Goal: Check status: Check status

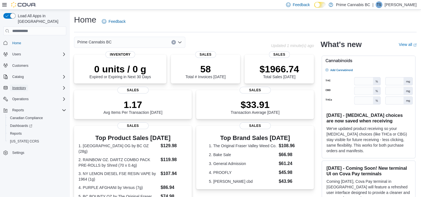
click at [18, 86] on span "Inventory" at bounding box center [19, 88] width 14 height 4
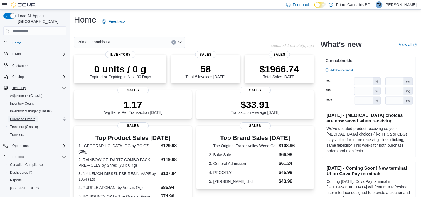
click at [19, 117] on span "Purchase Orders" at bounding box center [22, 119] width 25 height 4
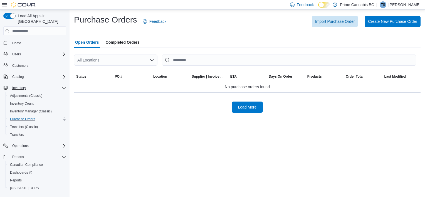
click at [127, 43] on span "Completed Orders" at bounding box center [123, 42] width 34 height 11
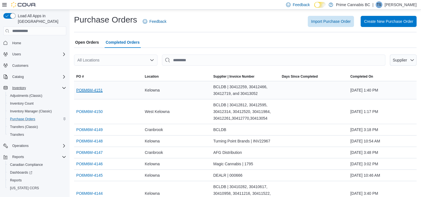
click at [99, 90] on link "PO6M6M-4151" at bounding box center [89, 90] width 26 height 7
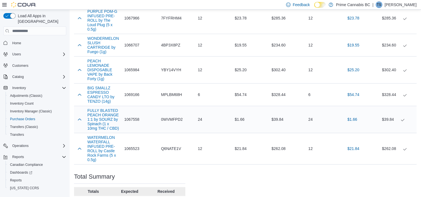
scroll to position [2848, 0]
